Goal: Information Seeking & Learning: Understand process/instructions

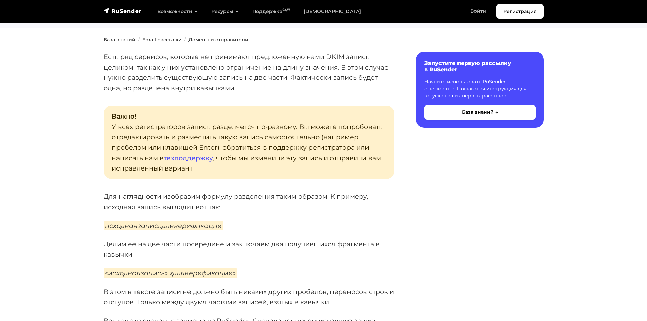
scroll to position [102, 0]
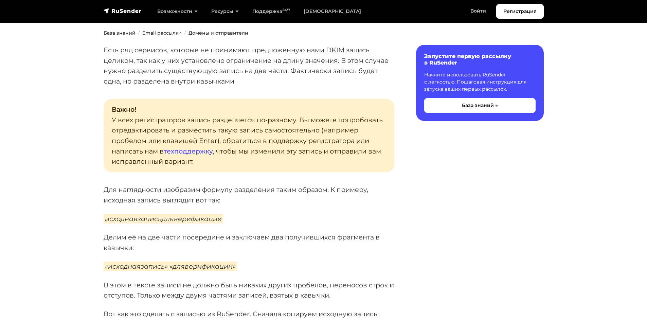
click at [190, 219] on em "исходнаязаписьдляверификации" at bounding box center [163, 219] width 119 height 10
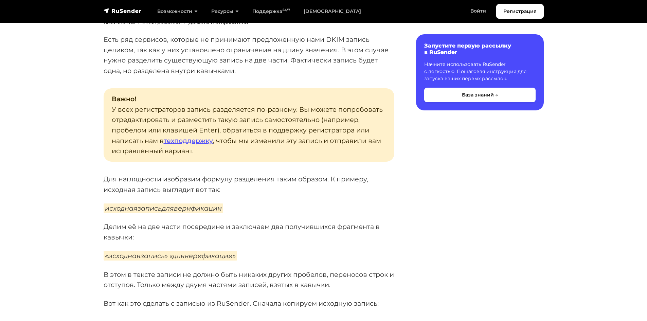
scroll to position [136, 0]
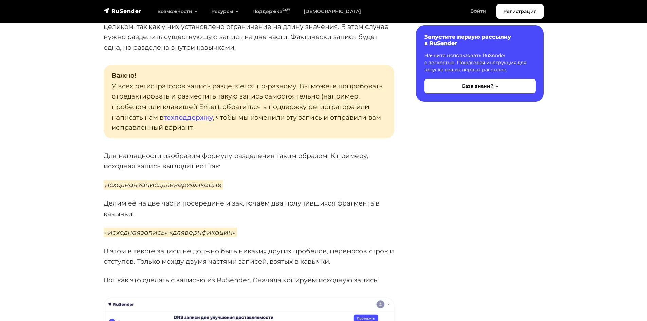
click at [168, 231] on em "«исходнаязапись» «дляверификации»" at bounding box center [170, 232] width 133 height 10
click at [350, 201] on p "Делим её на две части посередине и заключаем два получившихся фрагмента в кавыч…" at bounding box center [249, 208] width 291 height 21
drag, startPoint x: 228, startPoint y: 231, endPoint x: 215, endPoint y: 231, distance: 13.2
click at [216, 231] on em "«исходнаязапись» «дляверификации»" at bounding box center [170, 232] width 133 height 10
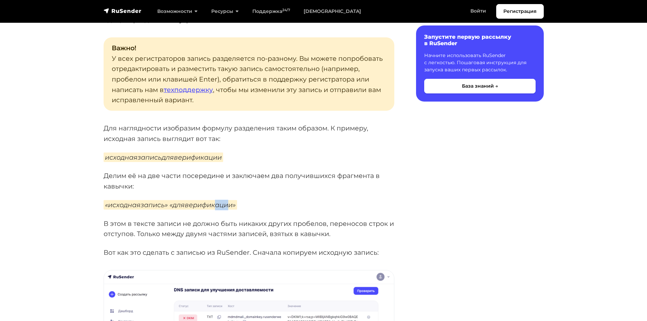
scroll to position [170, 0]
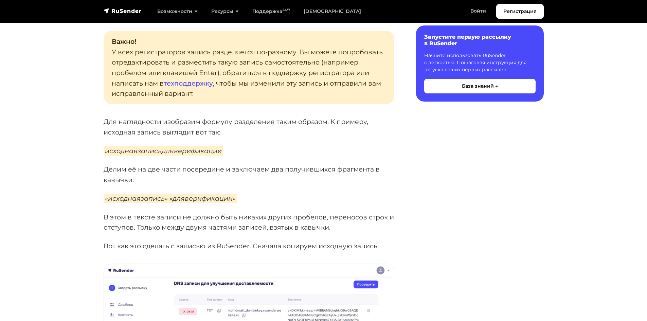
click at [294, 195] on p "«исходнаязапись» «дляверификации»" at bounding box center [249, 198] width 291 height 11
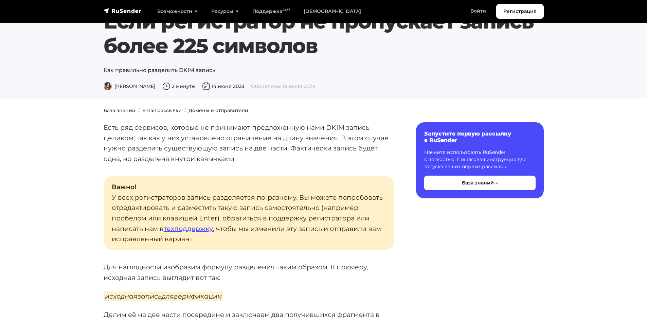
scroll to position [0, 0]
